Goal: Task Accomplishment & Management: Complete application form

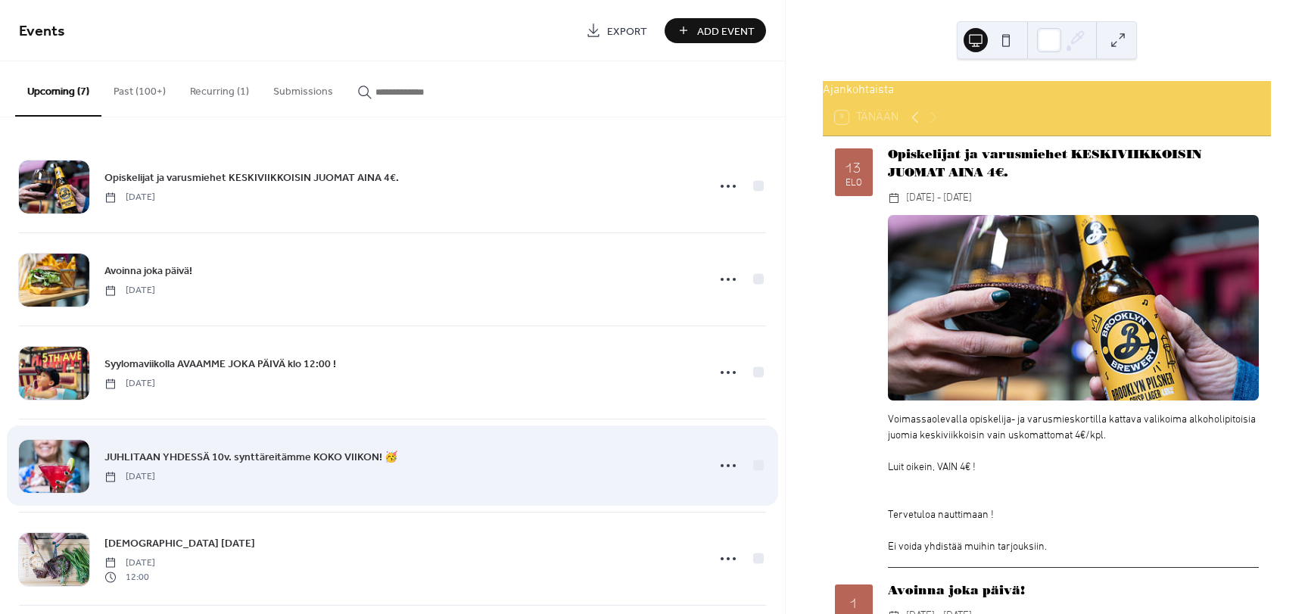
click at [316, 457] on span "JUHLITAAN YHDESSÄ 10v. synttäreitämme KOKO VIIKON! 🥳" at bounding box center [250, 458] width 293 height 16
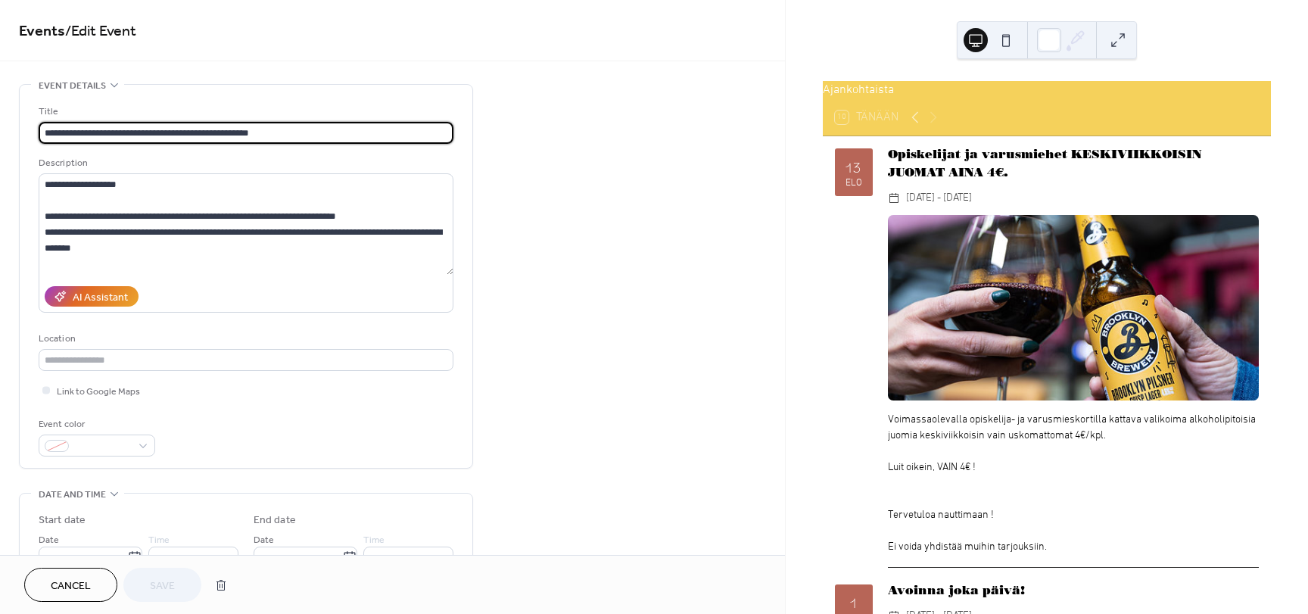
drag, startPoint x: 316, startPoint y: 457, endPoint x: 324, endPoint y: 460, distance: 8.9
click at [324, 460] on div "**********" at bounding box center [246, 276] width 415 height 383
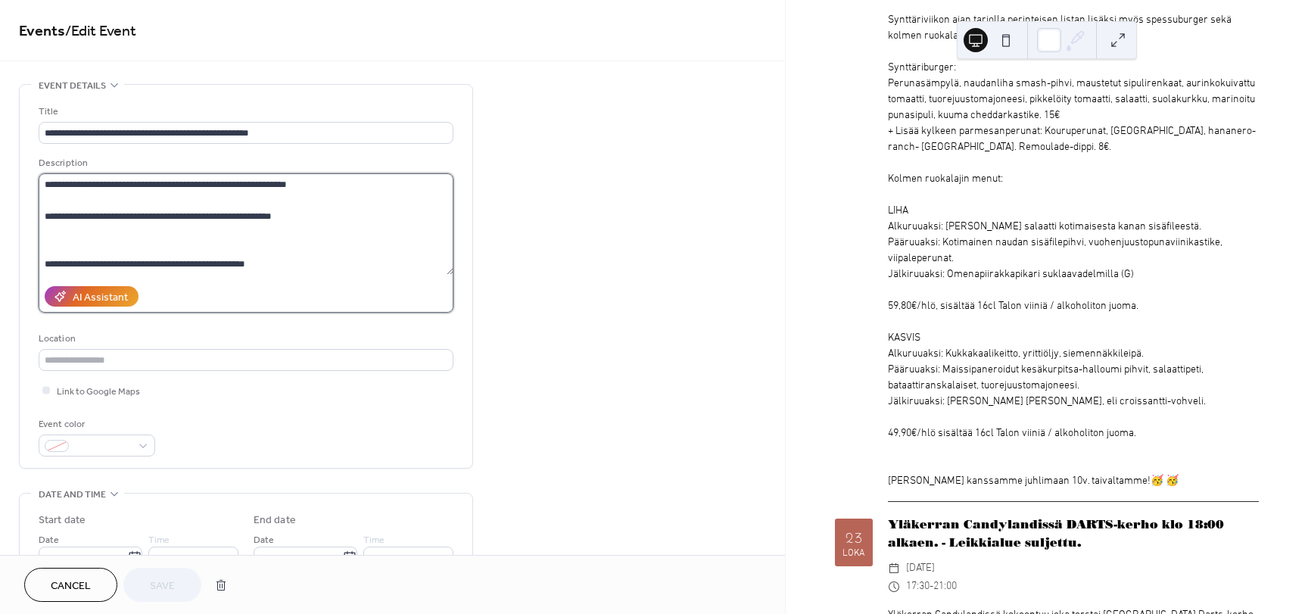
click at [133, 226] on textarea at bounding box center [246, 223] width 415 height 101
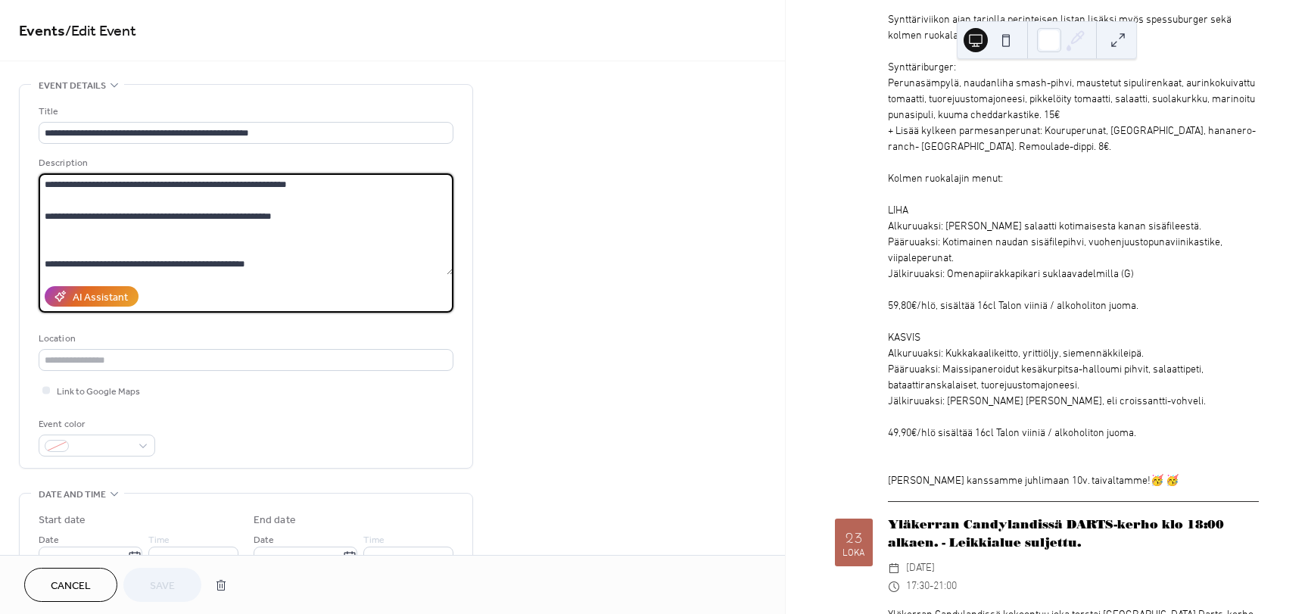
click at [131, 216] on textarea at bounding box center [246, 223] width 415 height 101
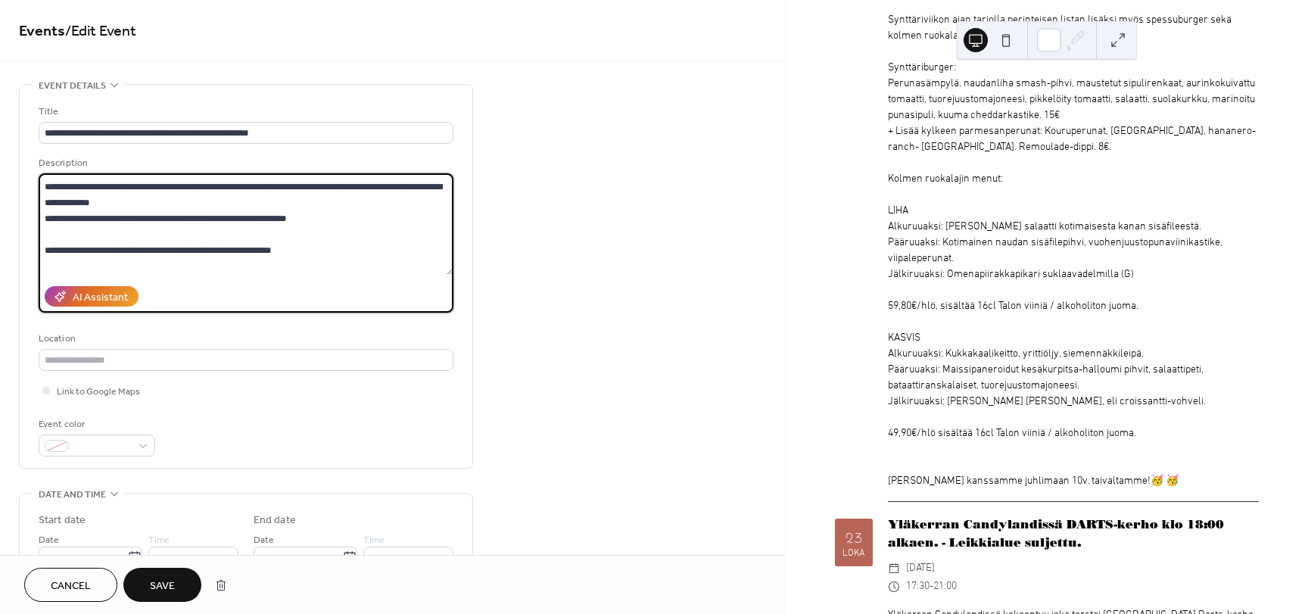
scroll to position [385, 0]
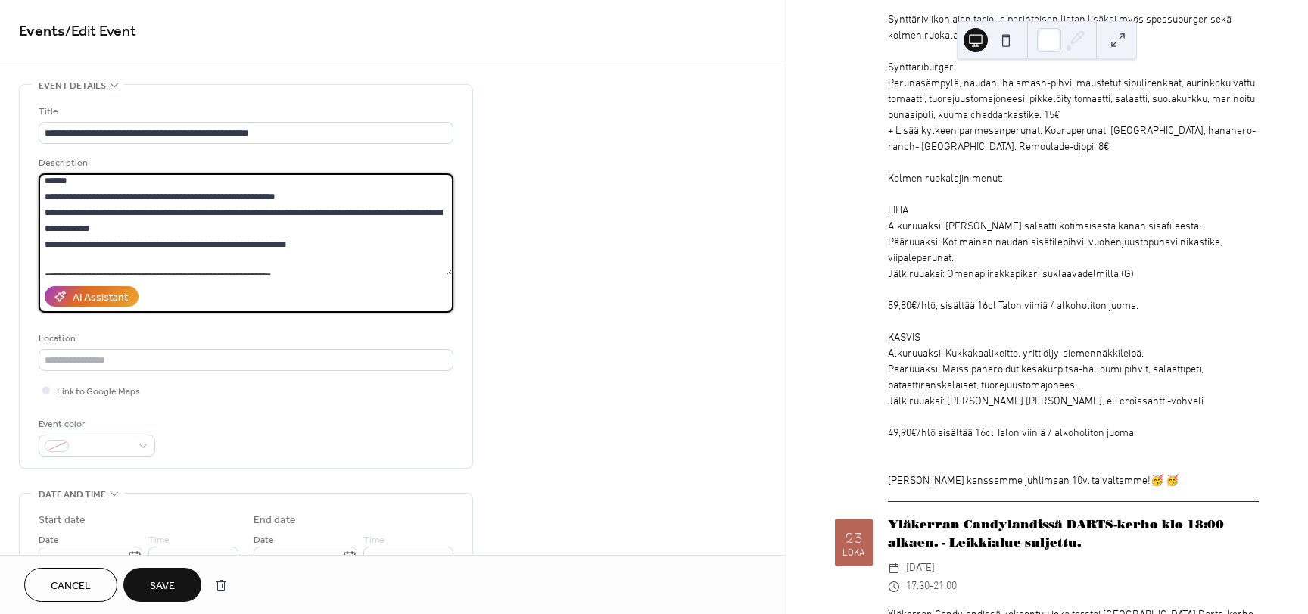
click at [287, 246] on textarea at bounding box center [246, 223] width 415 height 101
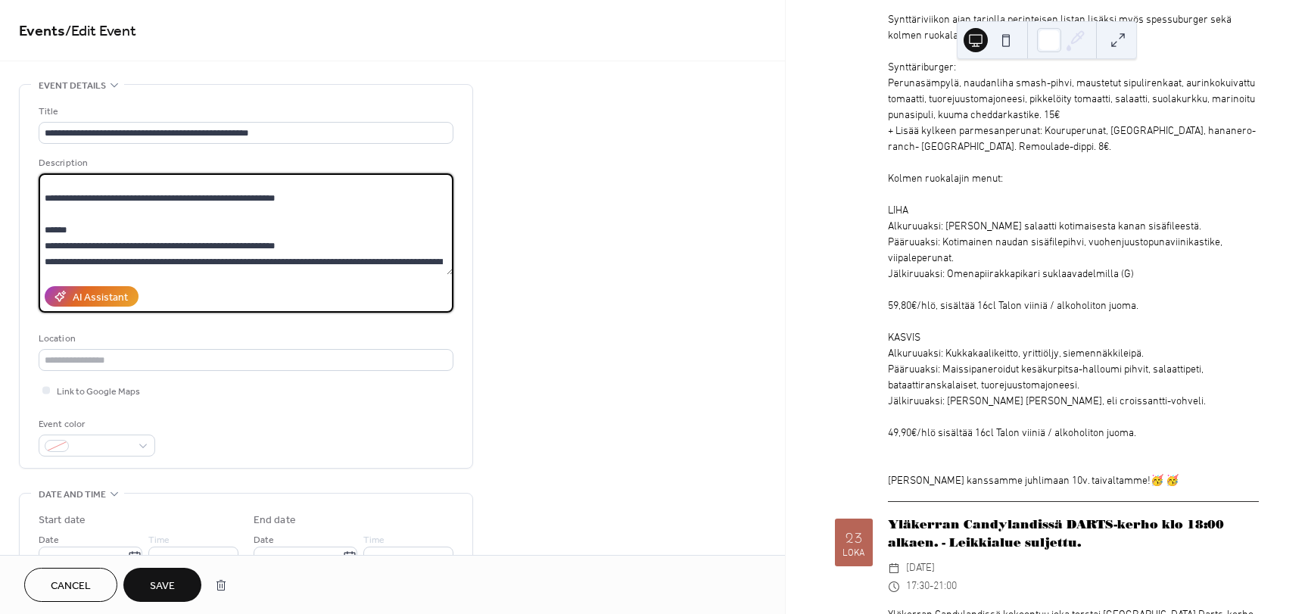
scroll to position [320, 0]
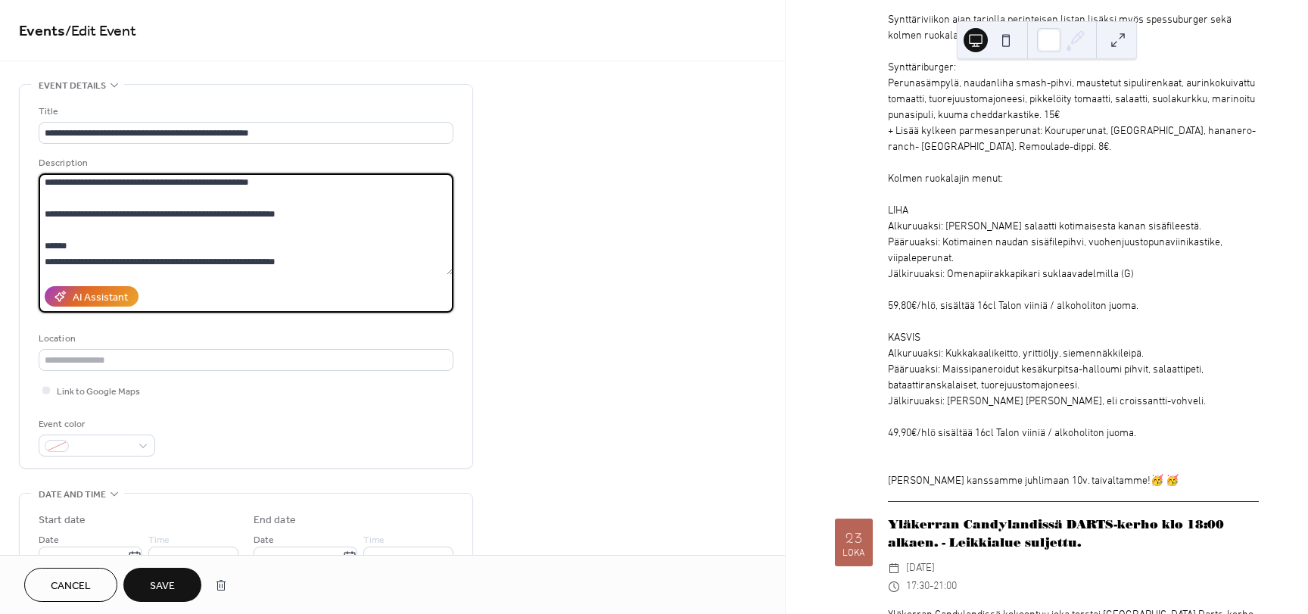
click at [132, 230] on textarea at bounding box center [246, 223] width 415 height 101
type textarea "**********"
click at [161, 591] on span "Save" at bounding box center [162, 586] width 25 height 16
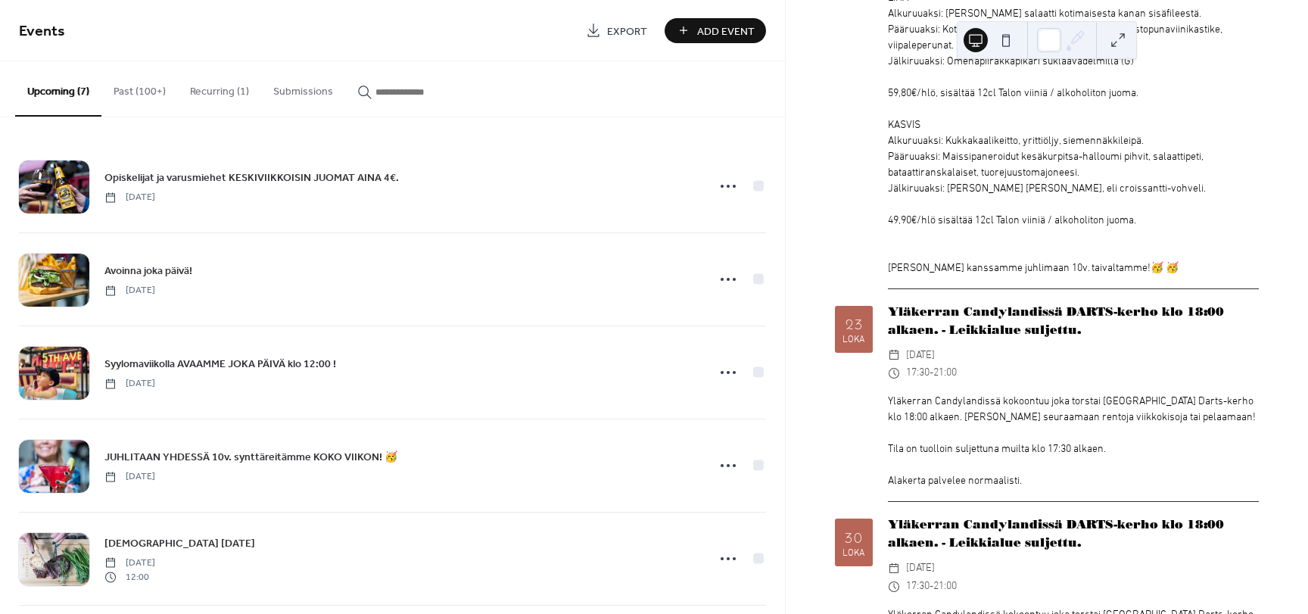
scroll to position [1907, 0]
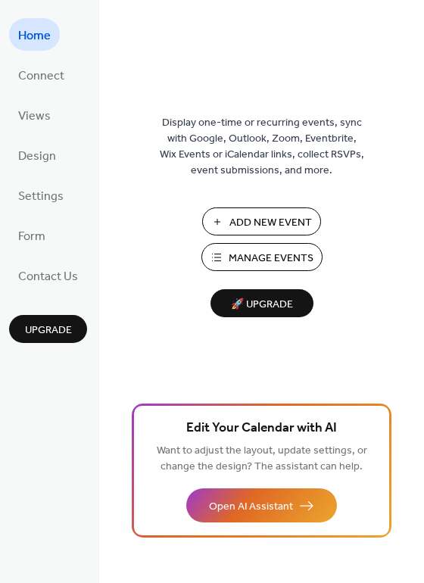
click at [263, 258] on span "Manage Events" at bounding box center [271, 259] width 85 height 16
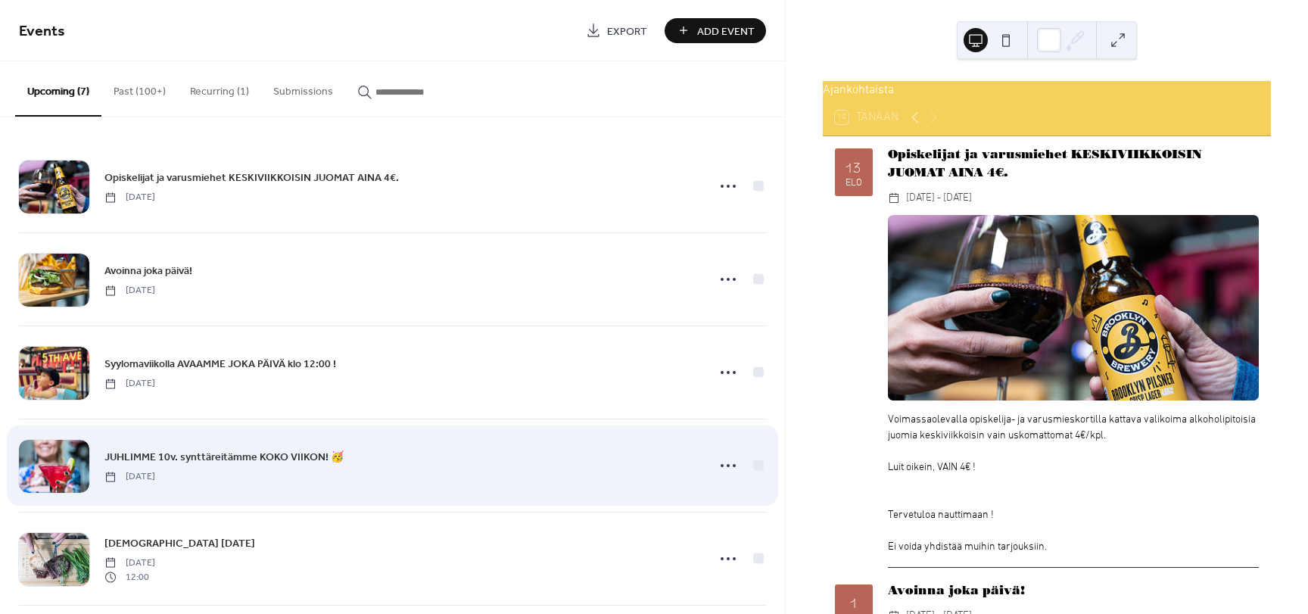
click at [137, 448] on link "JUHLIMME 10v. synttäreitämme KOKO VIIKON! 🥳" at bounding box center [223, 456] width 239 height 17
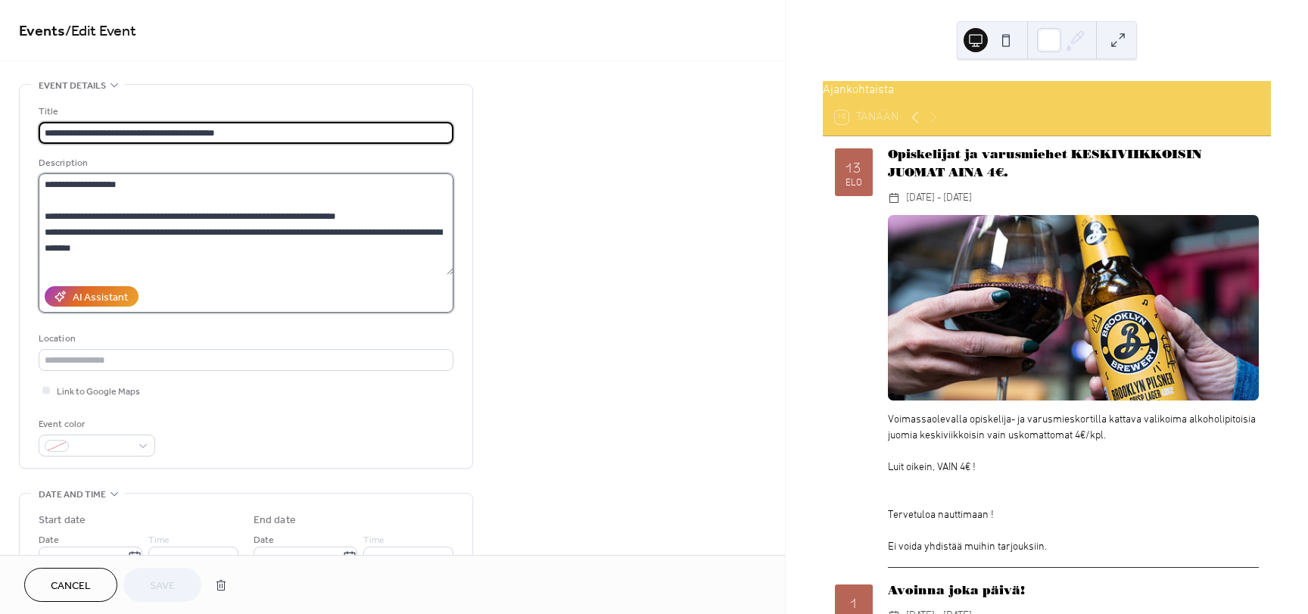
click at [172, 254] on textarea at bounding box center [246, 223] width 415 height 101
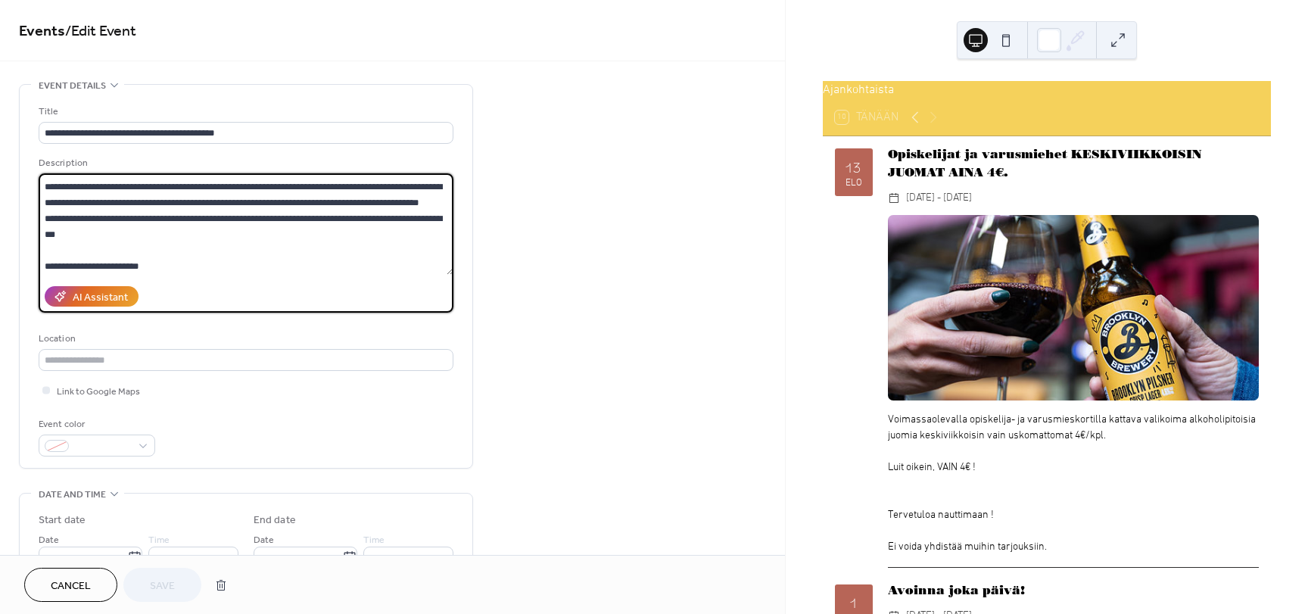
scroll to position [173, 0]
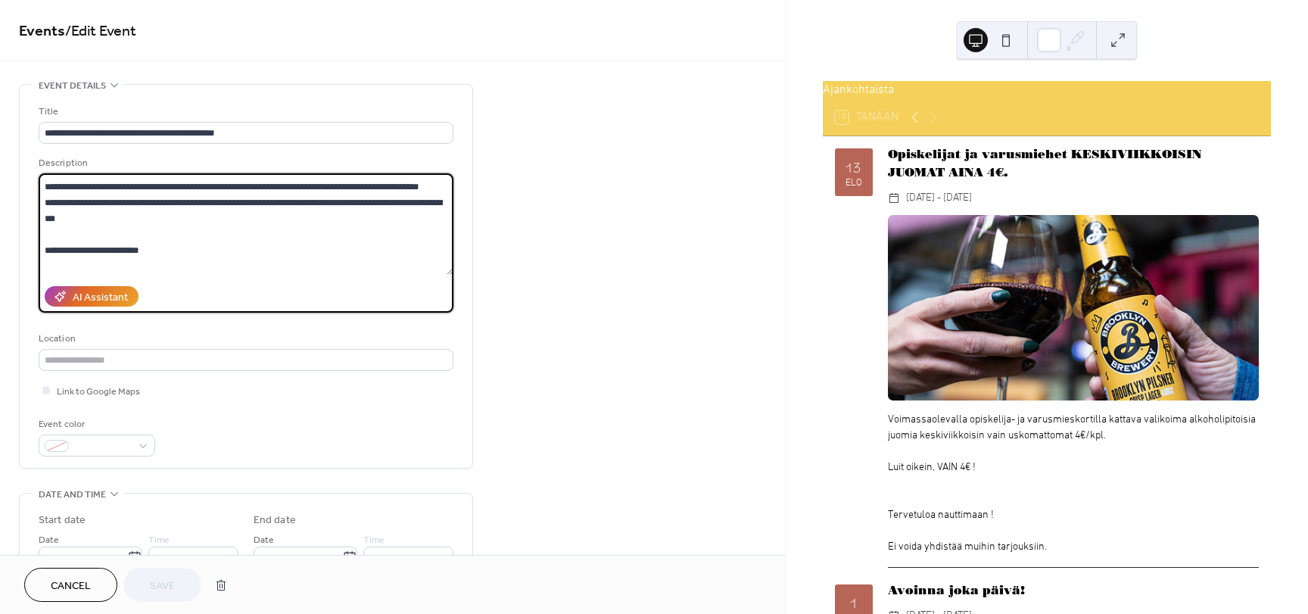
click at [310, 218] on textarea at bounding box center [246, 223] width 415 height 101
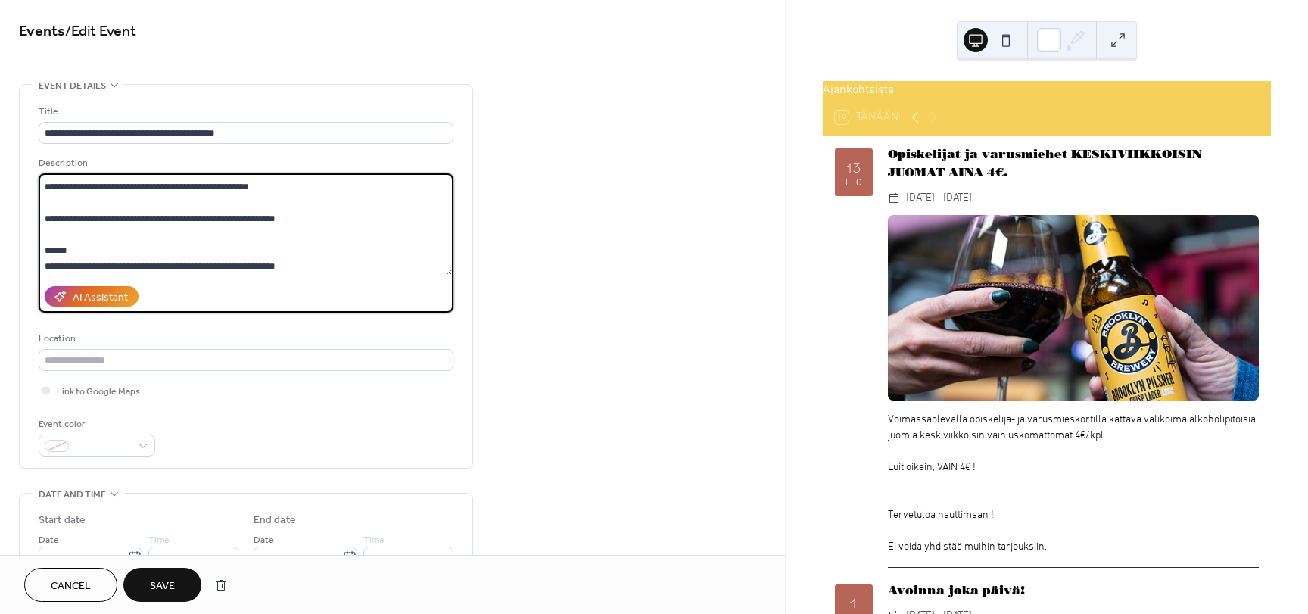
scroll to position [332, 0]
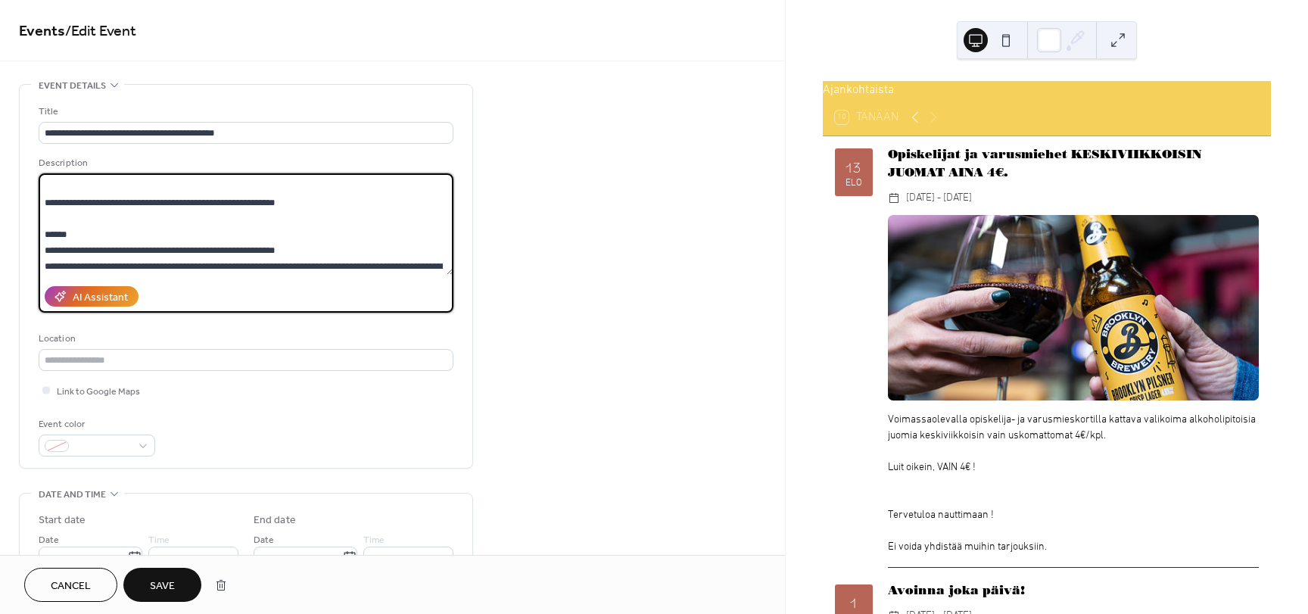
click at [134, 218] on textarea at bounding box center [246, 223] width 415 height 101
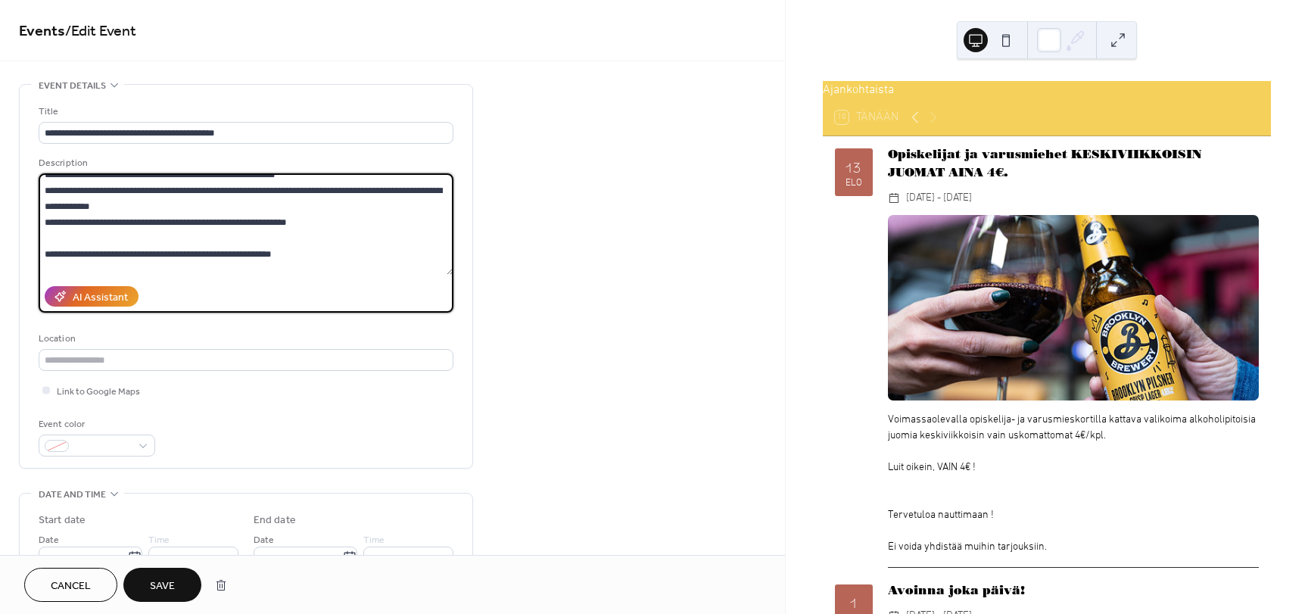
click at [195, 242] on textarea at bounding box center [246, 223] width 415 height 101
click at [129, 266] on textarea at bounding box center [246, 223] width 415 height 101
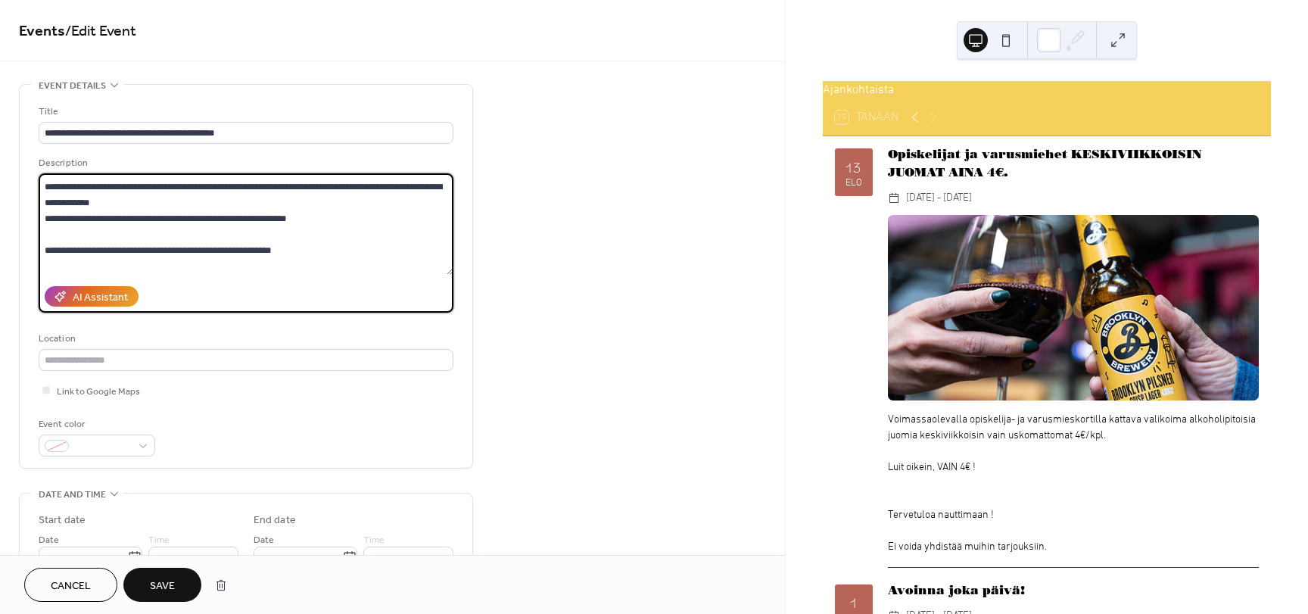
type textarea "**********"
click at [179, 583] on button "Save" at bounding box center [162, 585] width 78 height 34
